Goal: Task Accomplishment & Management: Manage account settings

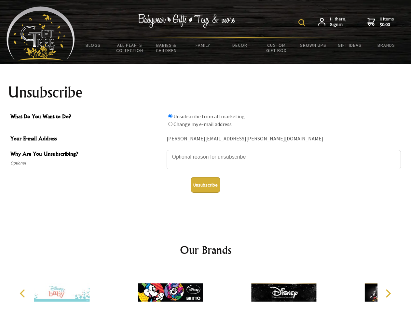
click at [302, 22] on img at bounding box center [301, 22] width 7 height 7
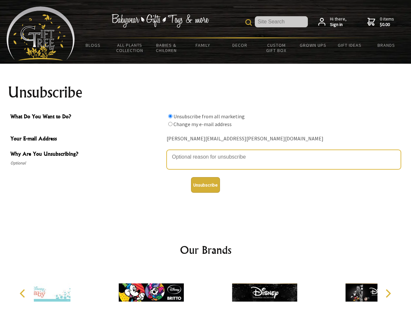
click at [206, 152] on textarea "Why Are You Unsubscribing?" at bounding box center [283, 160] width 234 height 20
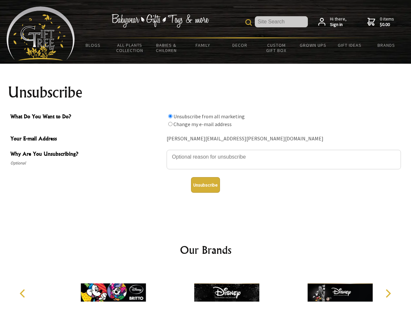
click at [170, 116] on input "What Do You Want to Do?" at bounding box center [170, 116] width 4 height 4
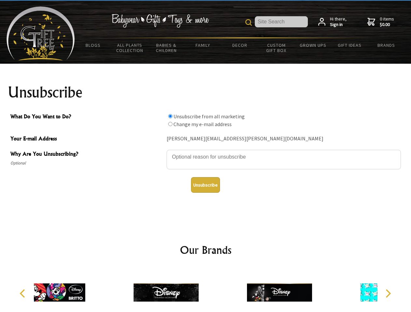
click at [170, 124] on input "What Do You Want to Do?" at bounding box center [170, 124] width 4 height 4
radio input "true"
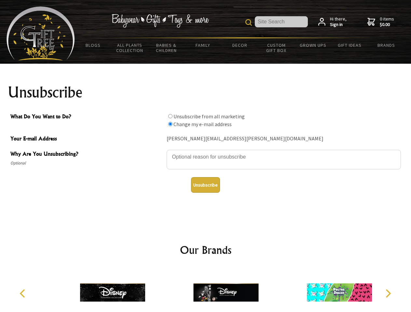
click at [205, 185] on button "Unsubscribe" at bounding box center [205, 185] width 29 height 16
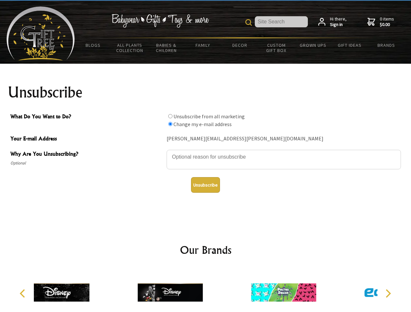
click at [23, 294] on icon "Previous" at bounding box center [23, 293] width 8 height 8
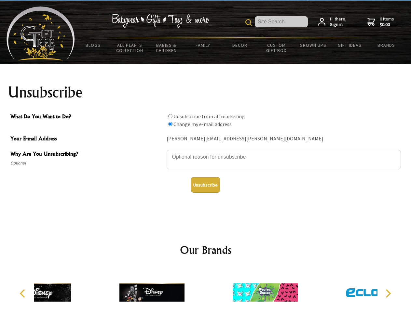
click at [388, 294] on icon "Next" at bounding box center [387, 293] width 8 height 8
